Goal: Navigation & Orientation: Understand site structure

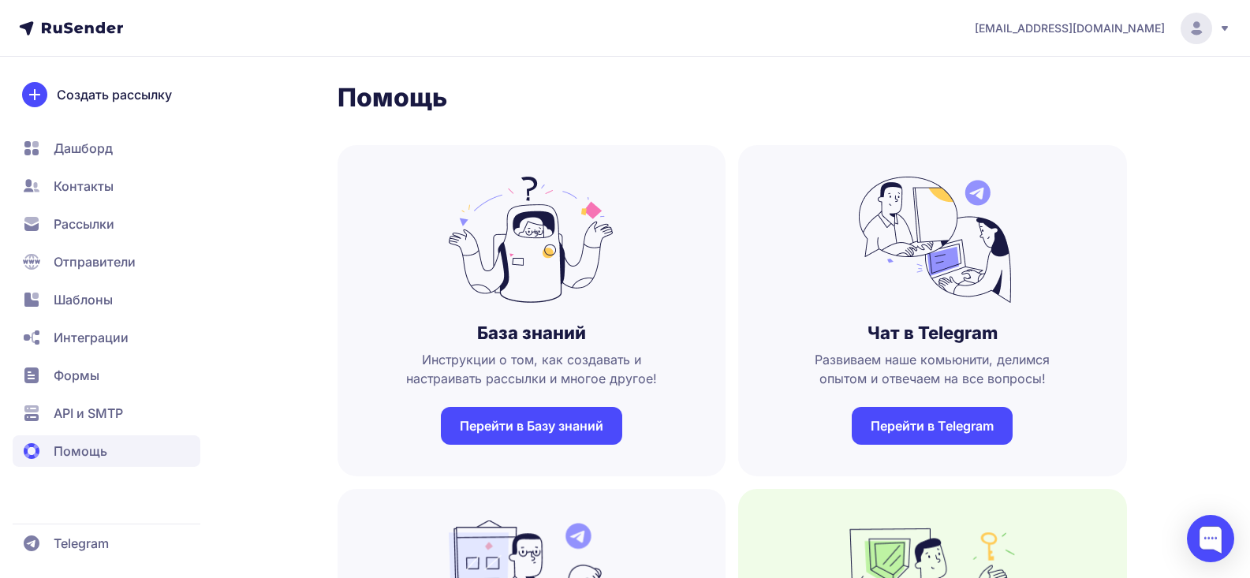
scroll to position [1457, 0]
click at [64, 450] on span "Помощь" at bounding box center [81, 451] width 54 height 19
click at [92, 144] on span "Дашборд" at bounding box center [83, 148] width 59 height 19
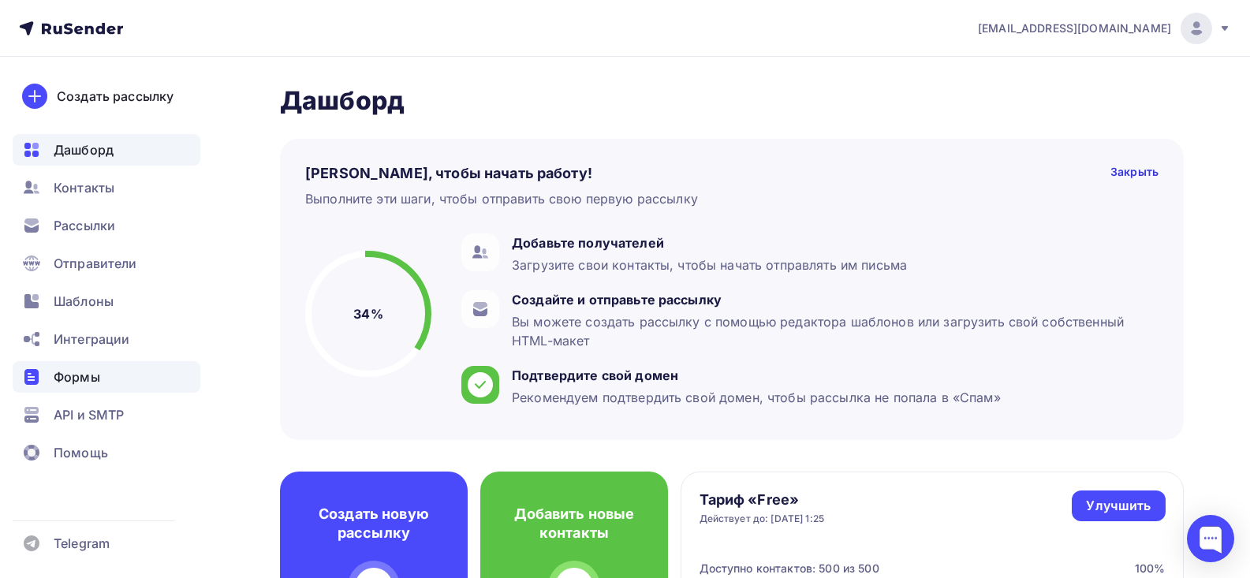
click at [74, 379] on span "Формы" at bounding box center [77, 377] width 47 height 19
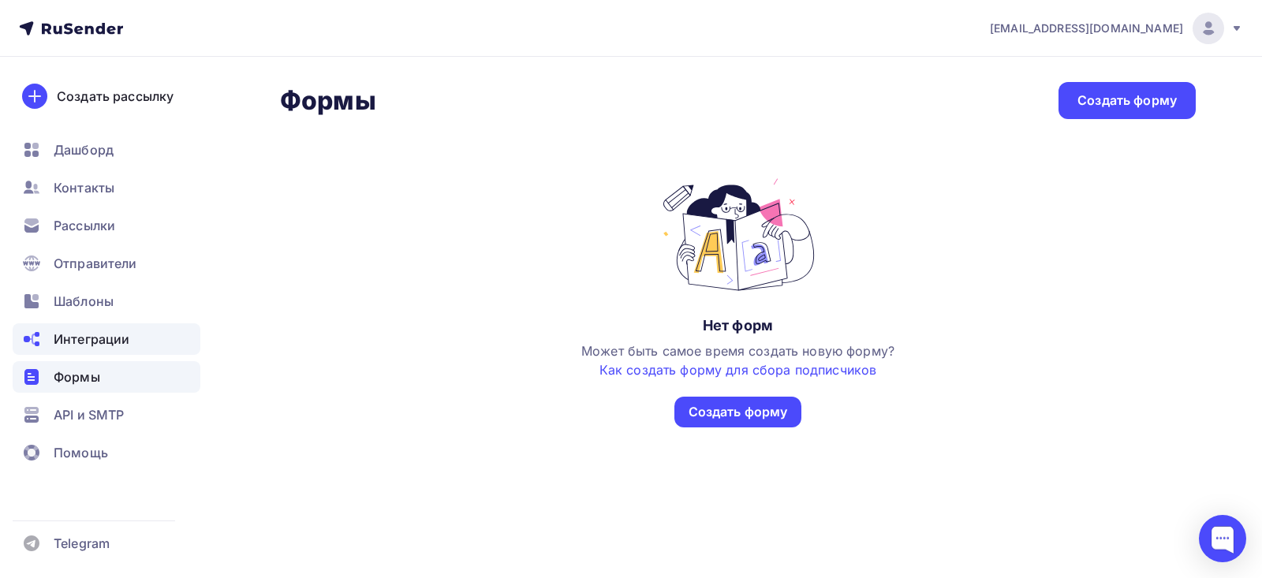
click at [144, 327] on div "Интеграции" at bounding box center [107, 339] width 188 height 32
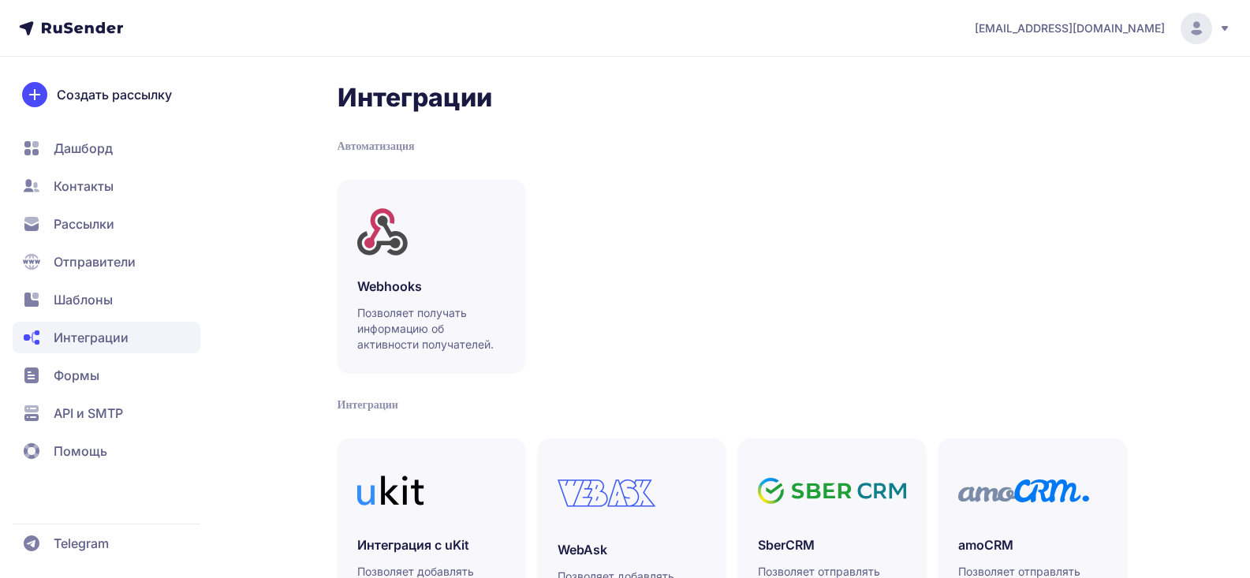
click at [89, 403] on span "API и SMTP" at bounding box center [107, 414] width 188 height 32
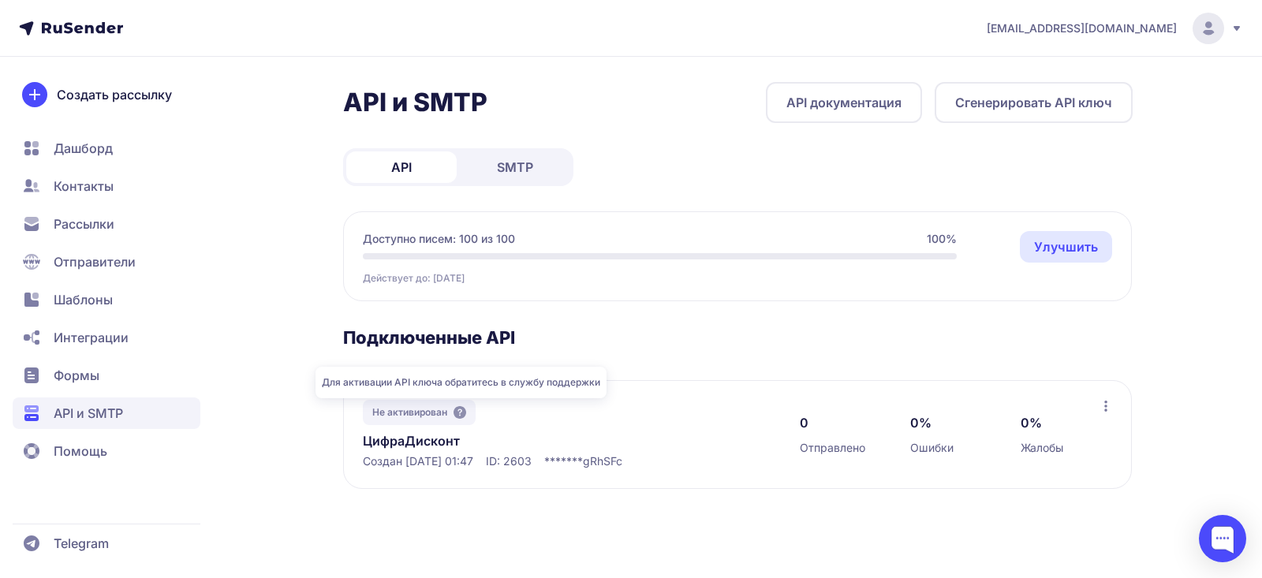
click at [462, 414] on icon at bounding box center [460, 412] width 13 height 13
